Goal: Task Accomplishment & Management: Use online tool/utility

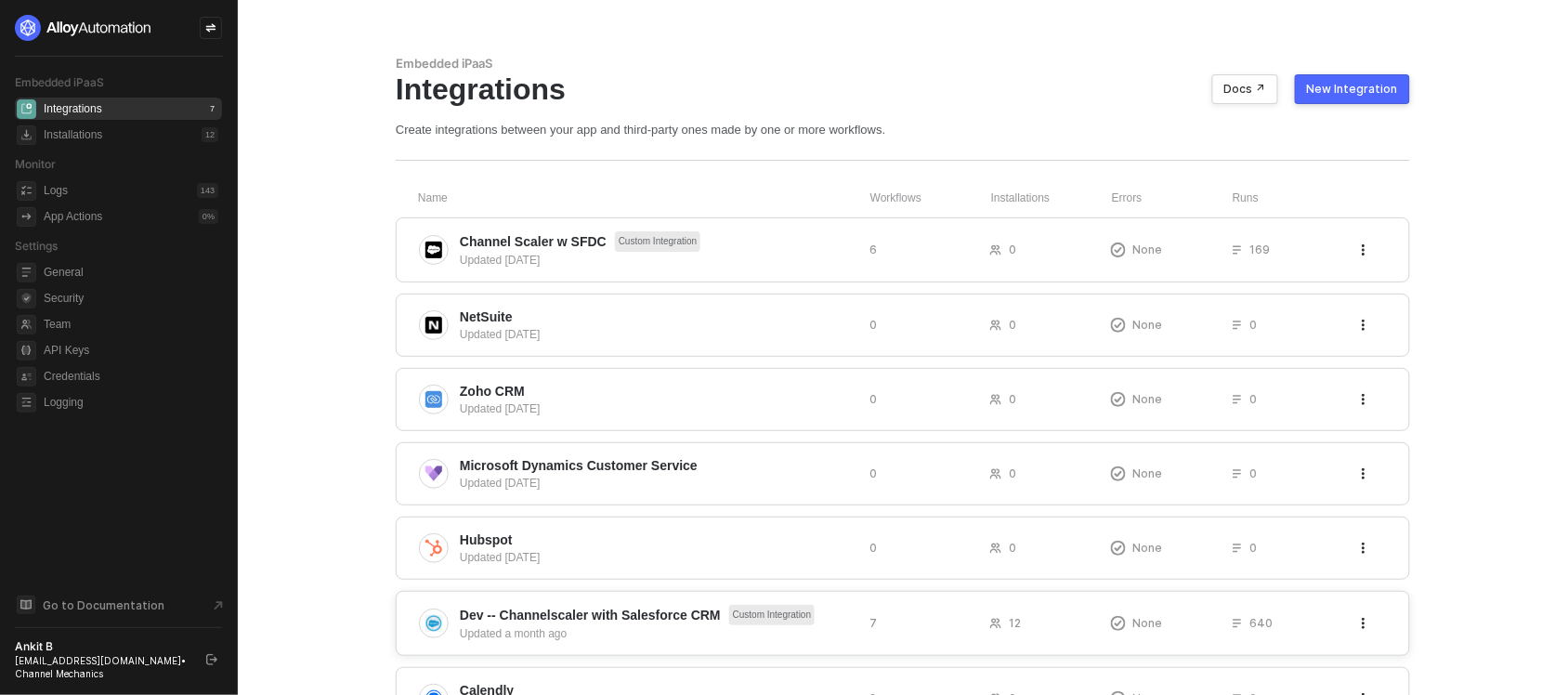
scroll to position [93, 0]
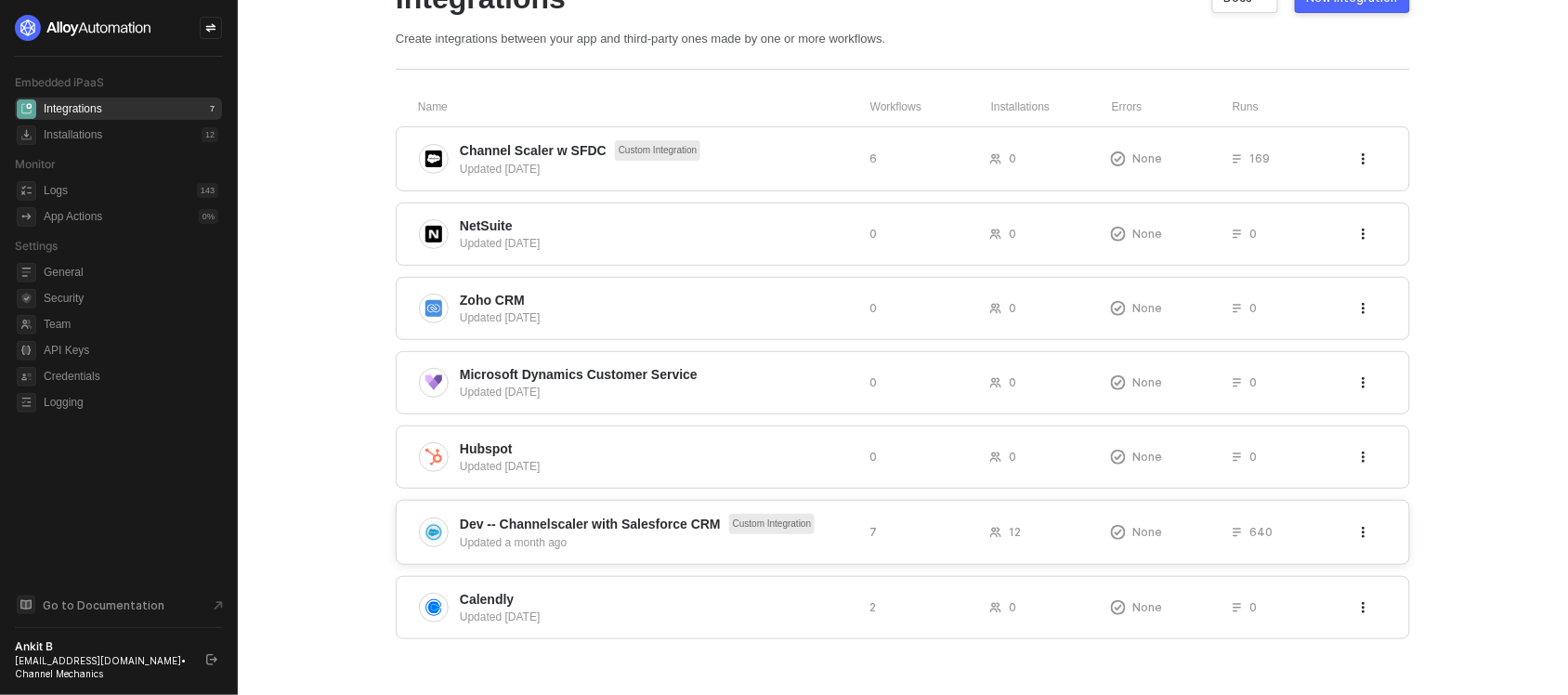
click at [674, 514] on span "Dev -- Channelscaler with Salesforce CRM Custom Integration" at bounding box center [657, 524] width 394 height 21
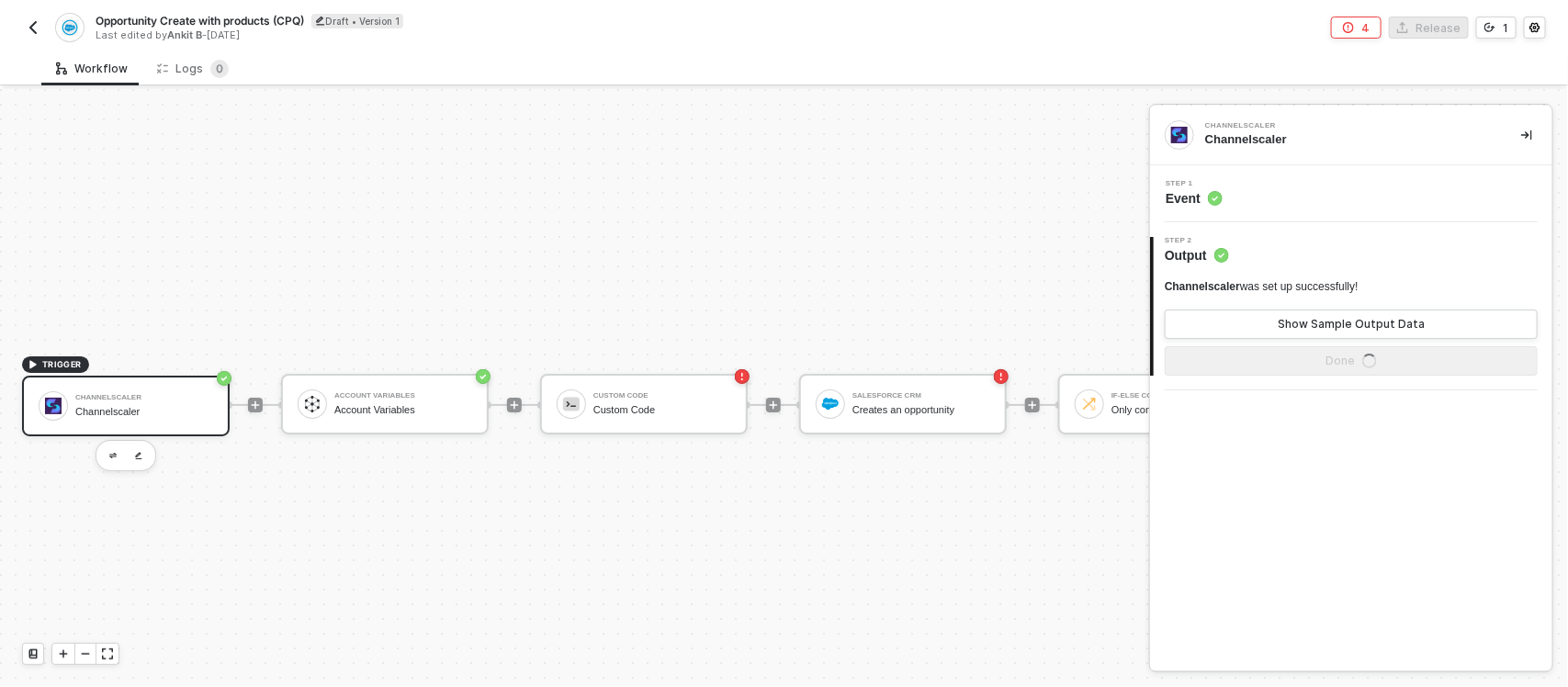
scroll to position [51, 0]
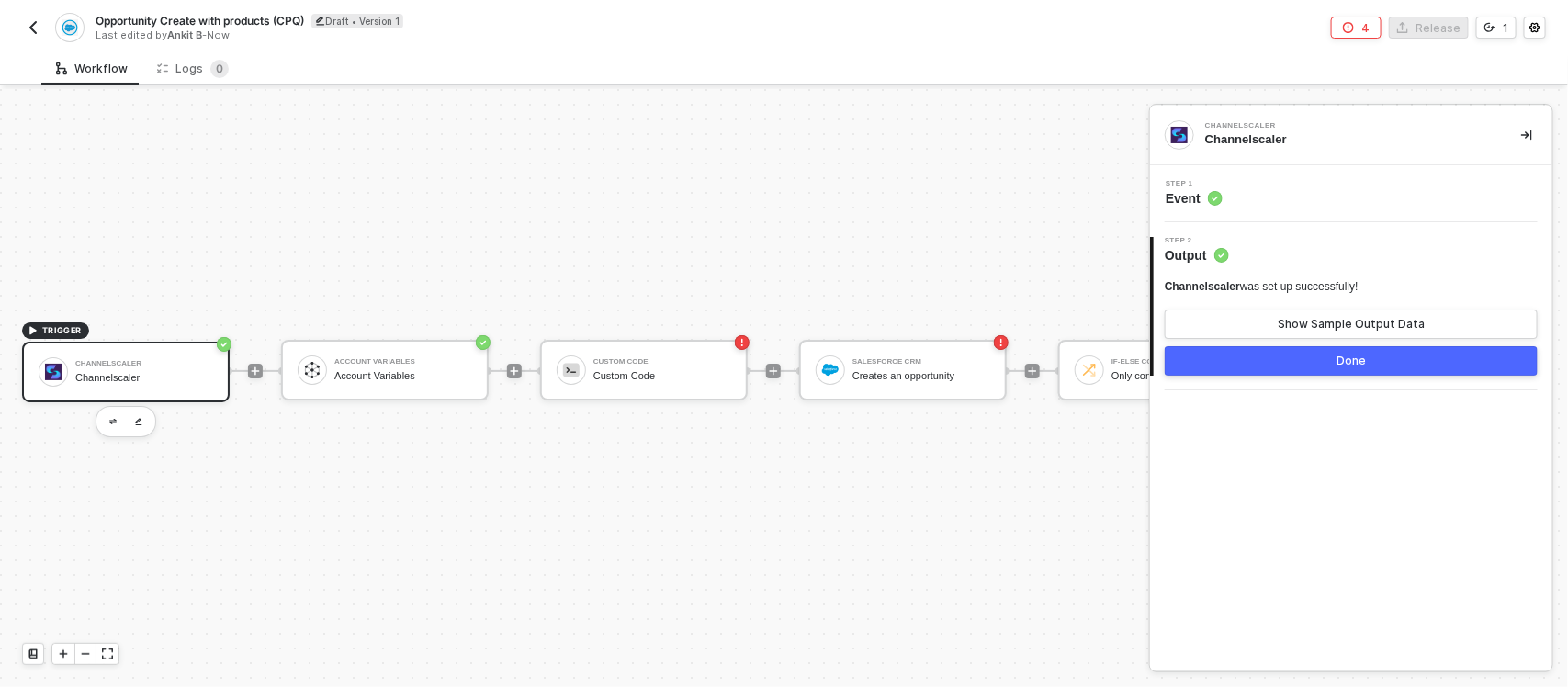
click at [35, 38] on button "button" at bounding box center [33, 27] width 22 height 22
